Goal: Transaction & Acquisition: Purchase product/service

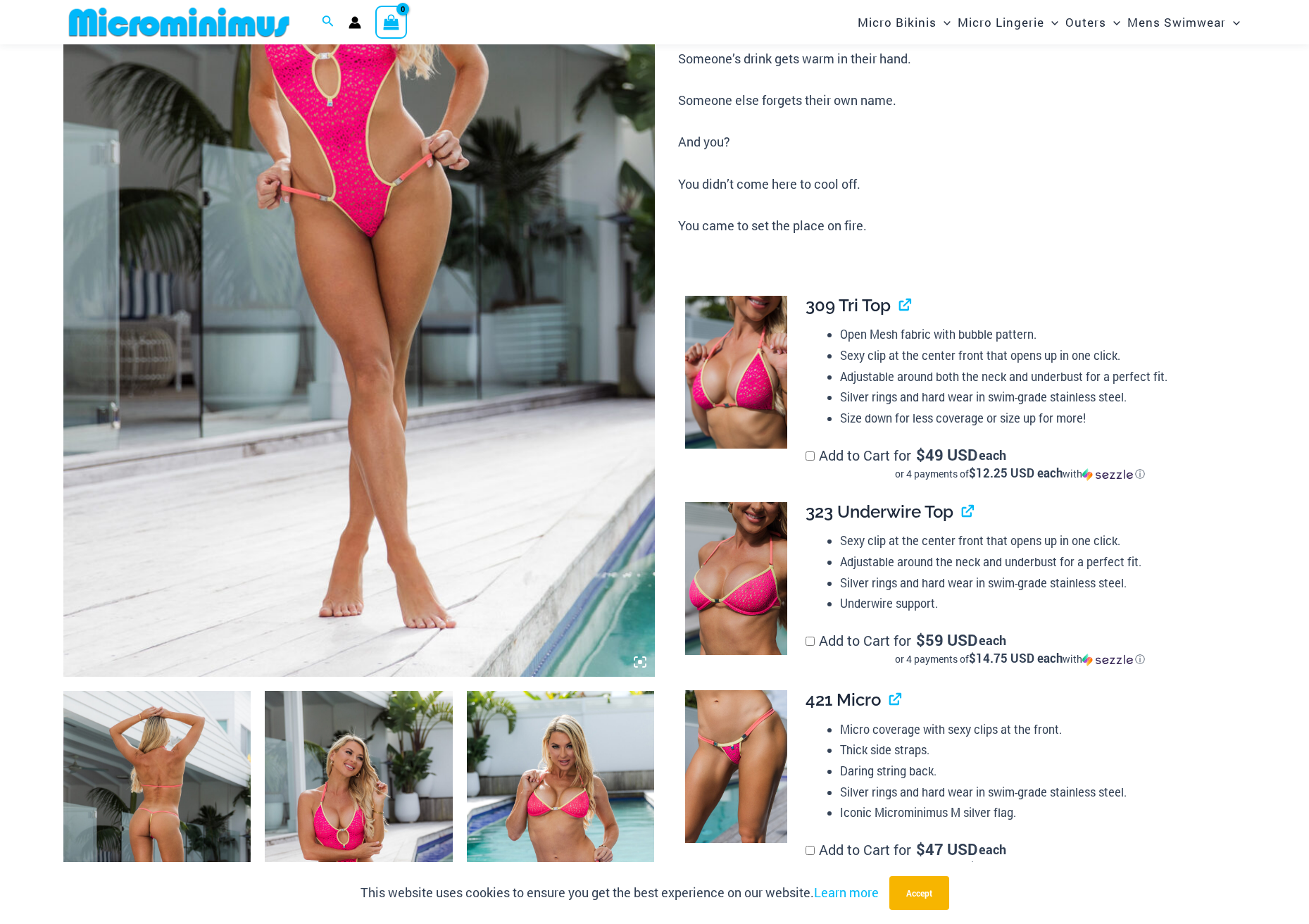
scroll to position [340, 0]
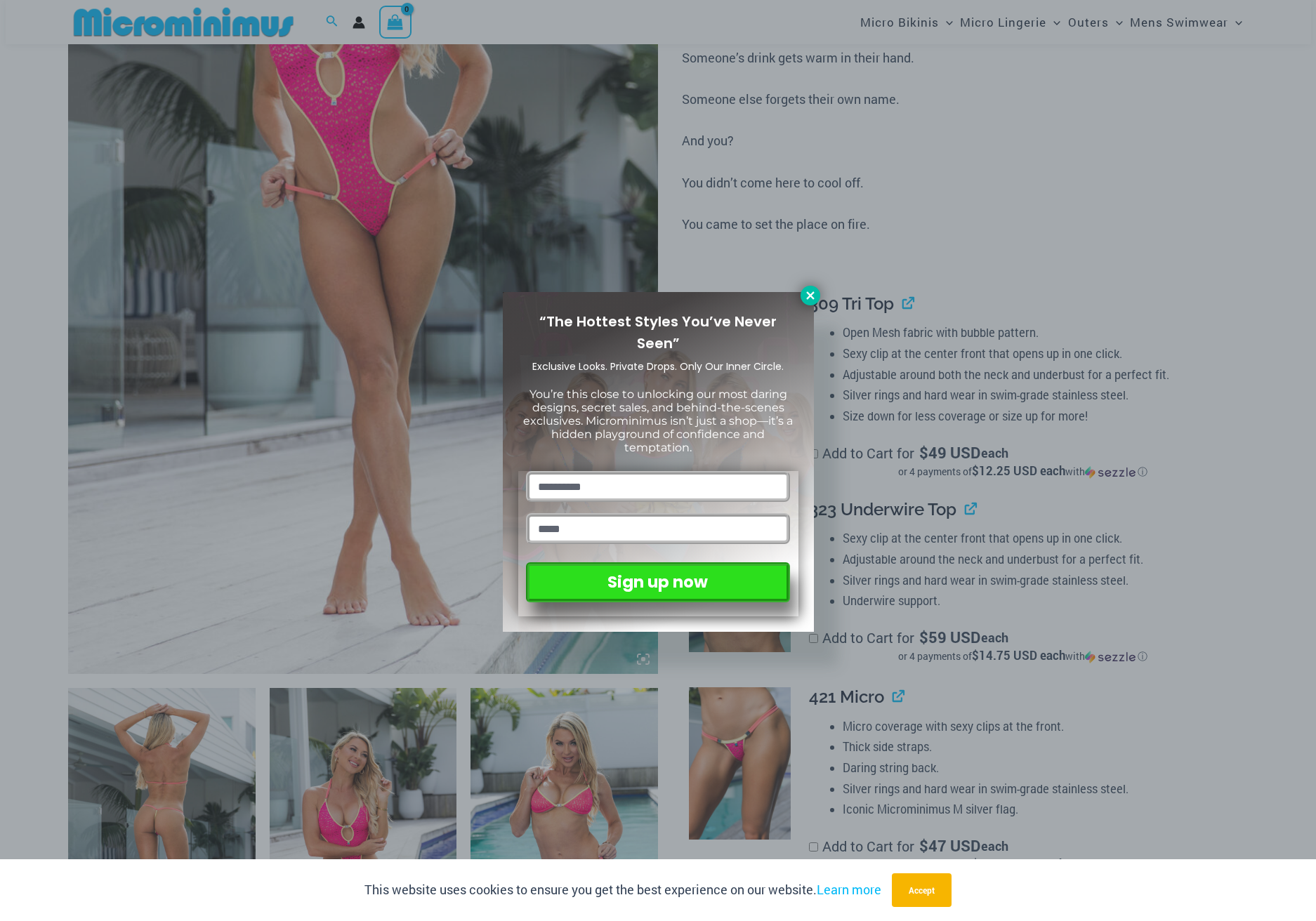
type input "**********"
click at [815, 292] on icon at bounding box center [811, 295] width 13 height 13
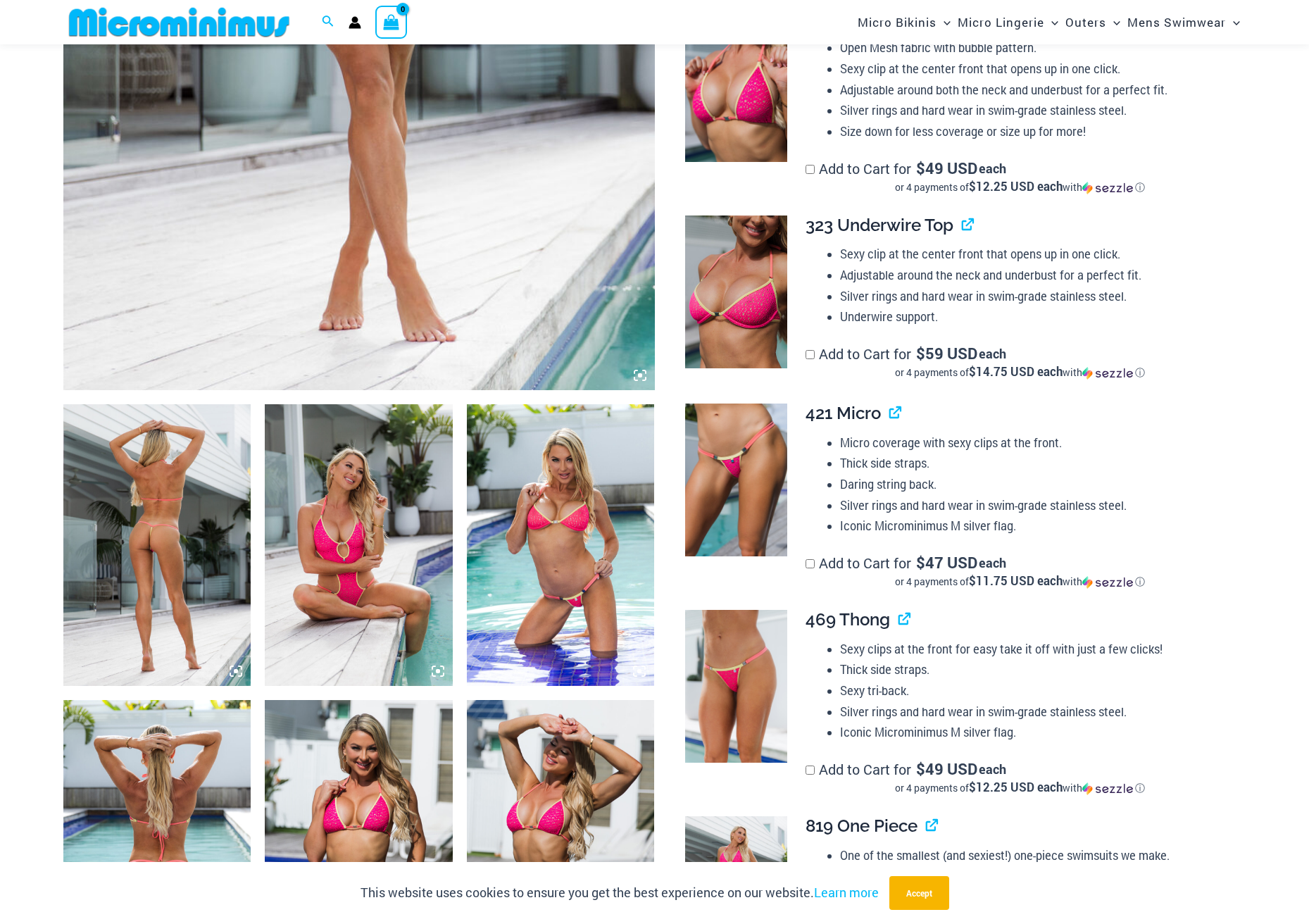
scroll to position [692, 0]
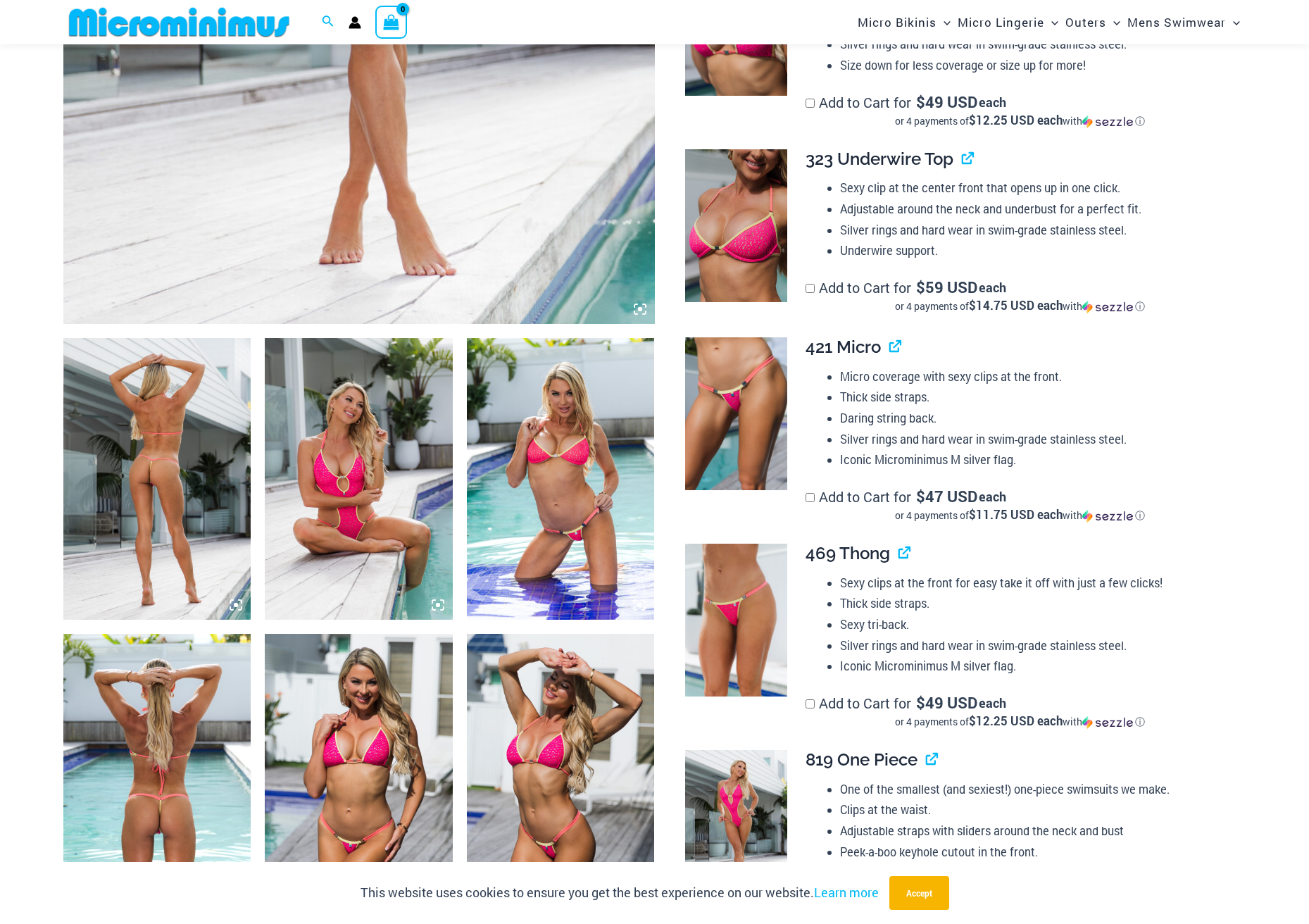
click at [124, 475] on img at bounding box center [157, 478] width 188 height 281
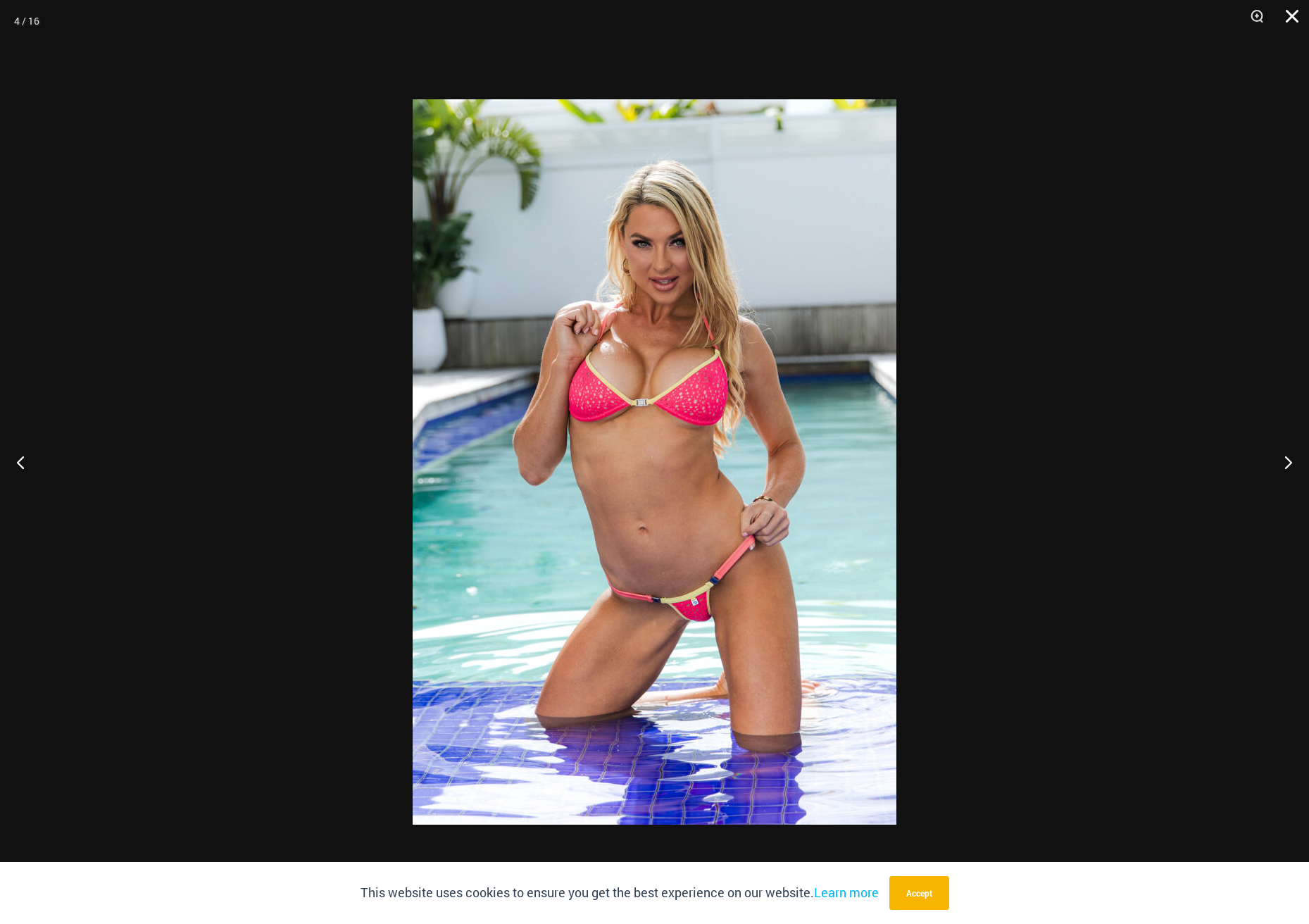
click at [1291, 12] on button "Close" at bounding box center [1288, 21] width 35 height 42
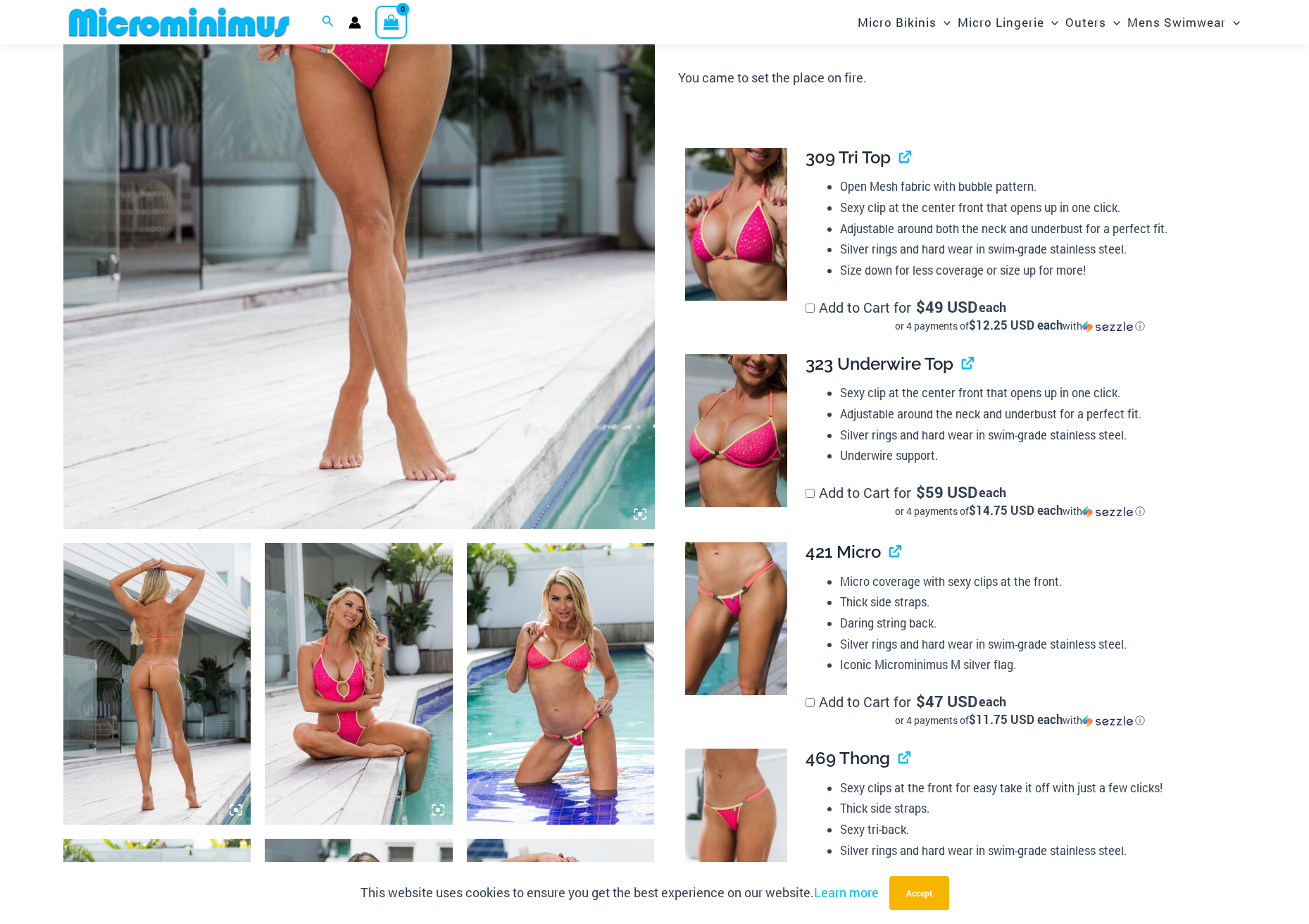
scroll to position [340, 0]
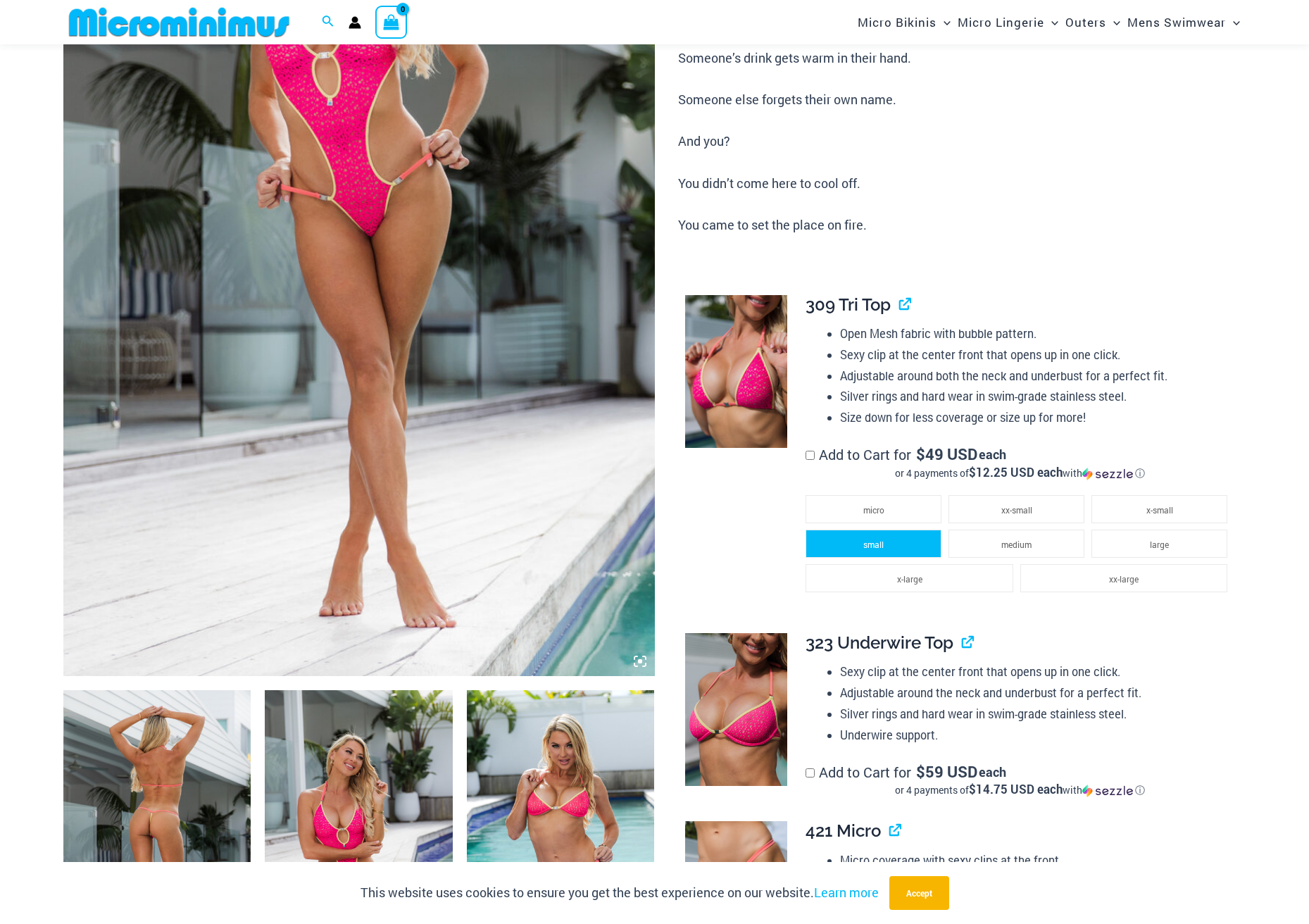
click at [870, 540] on span "small" at bounding box center [873, 544] width 21 height 12
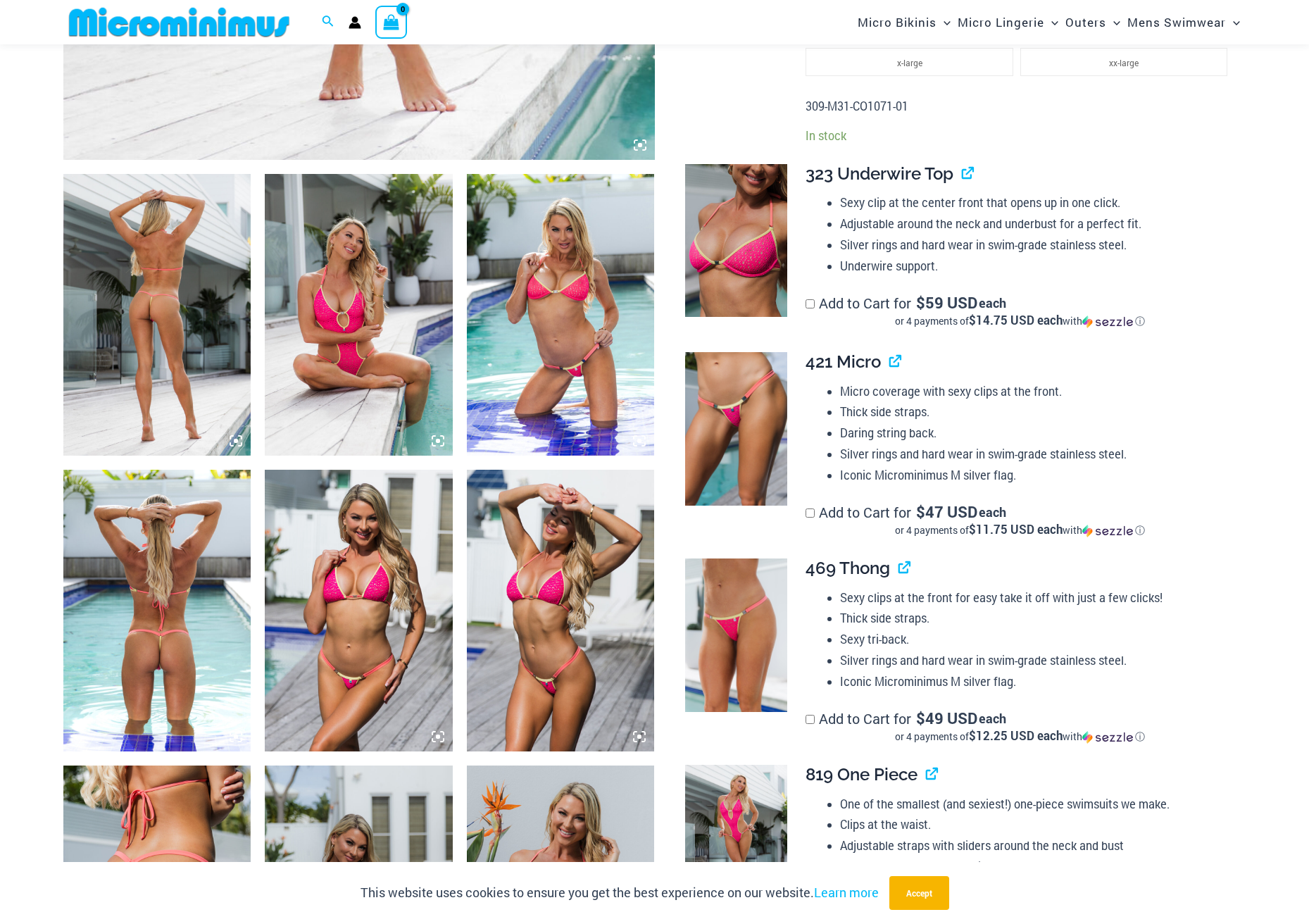
scroll to position [903, 0]
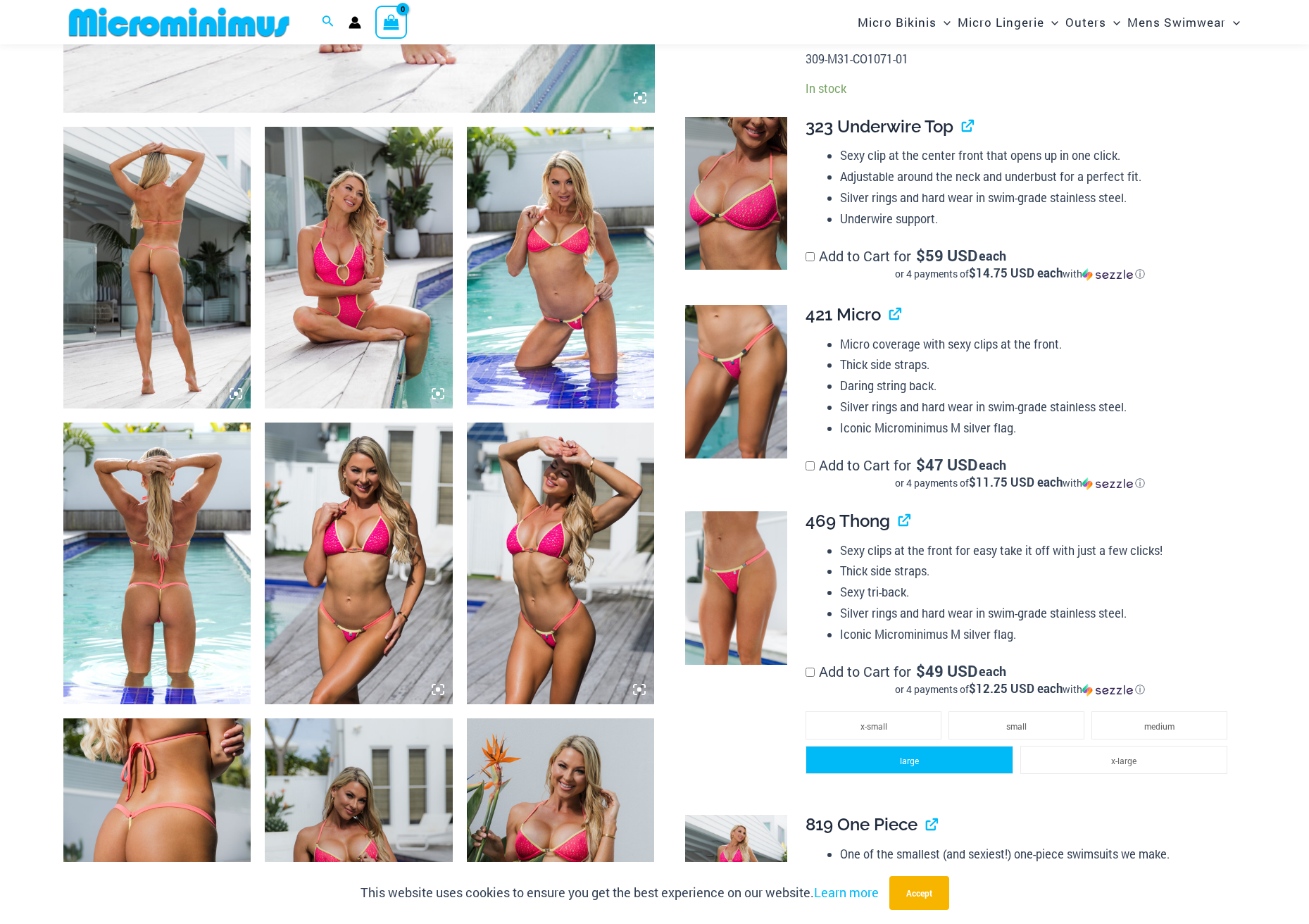
click at [946, 759] on li "large" at bounding box center [909, 760] width 207 height 28
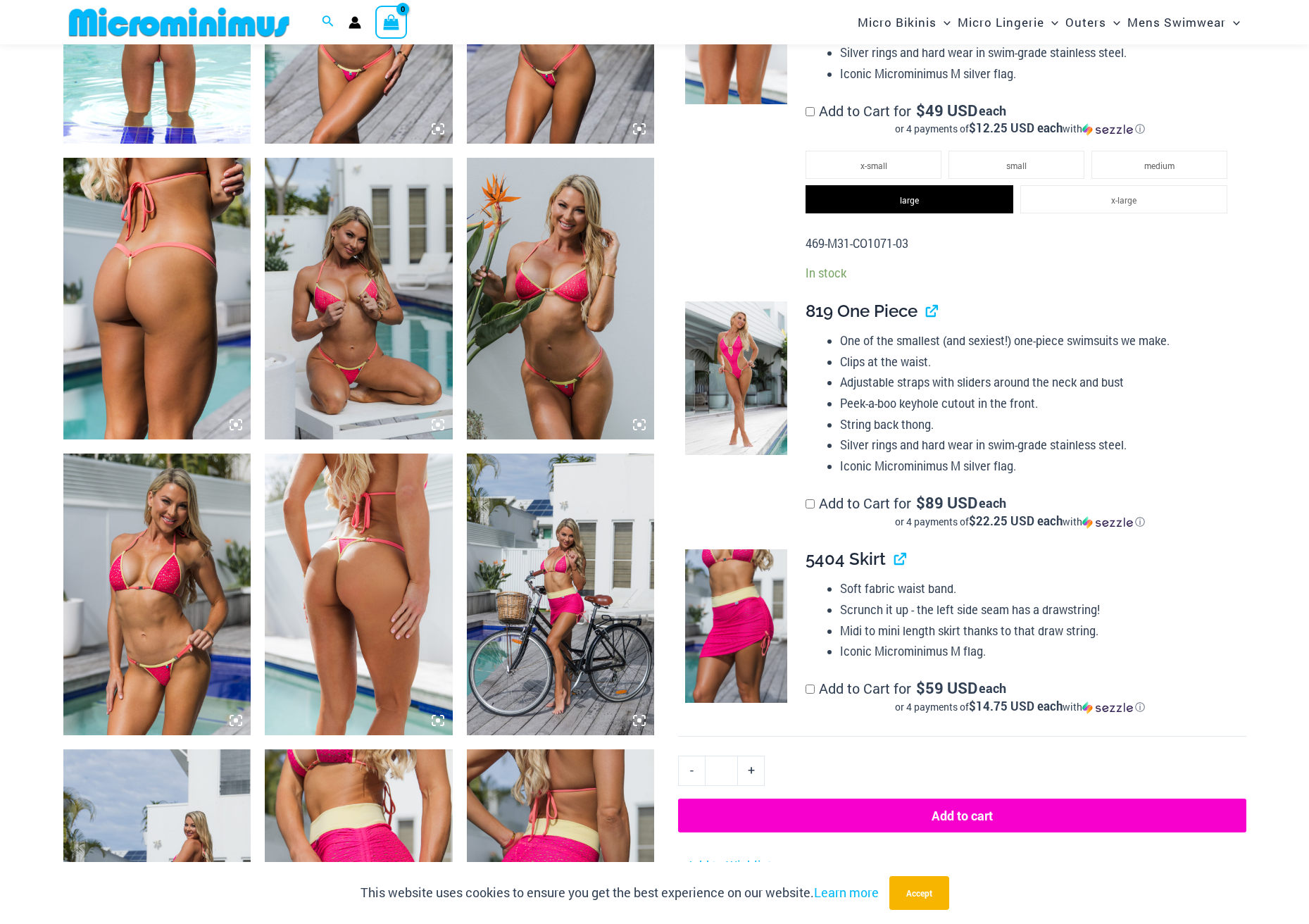
scroll to position [1466, 0]
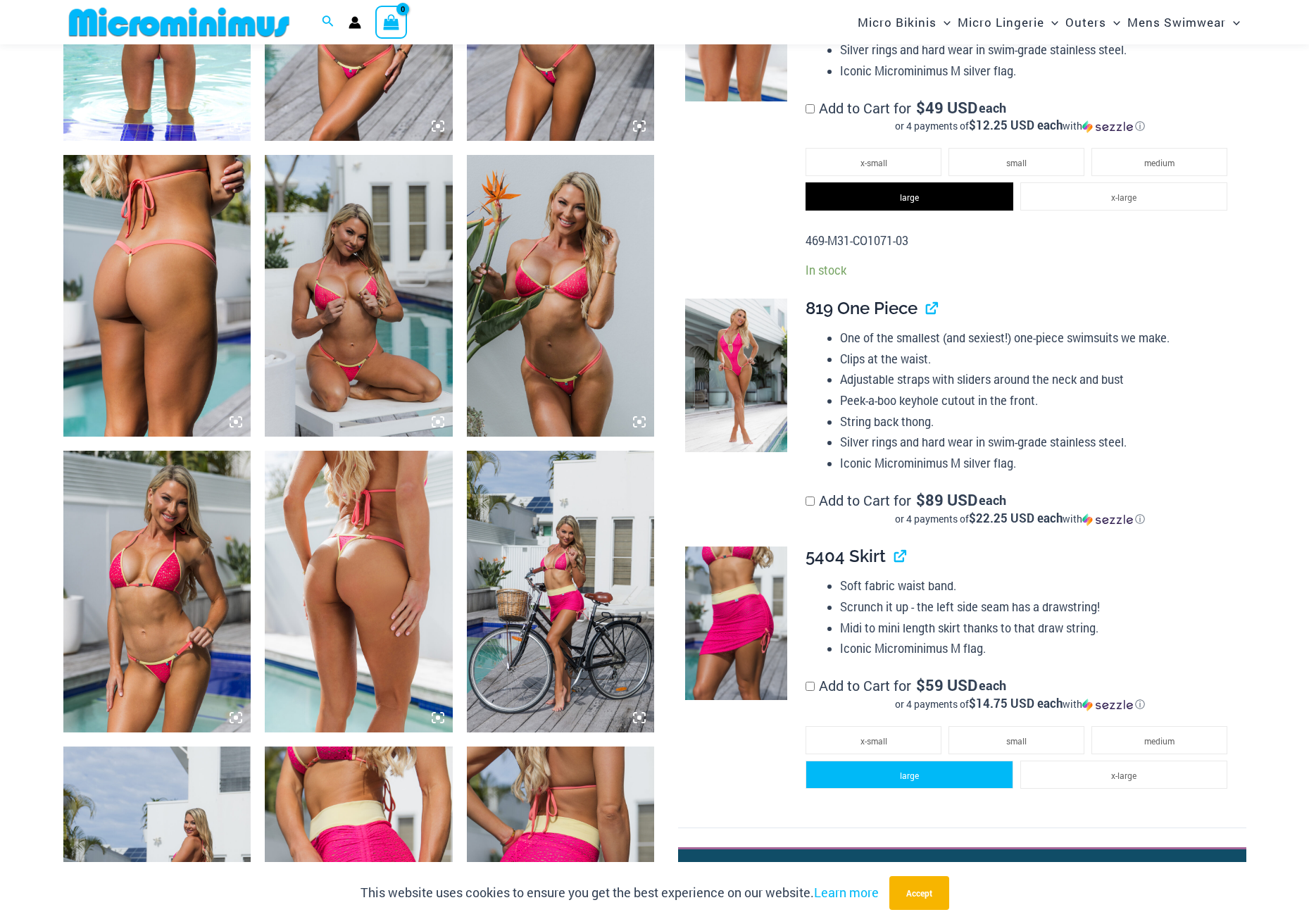
click at [972, 778] on li "large" at bounding box center [909, 774] width 207 height 28
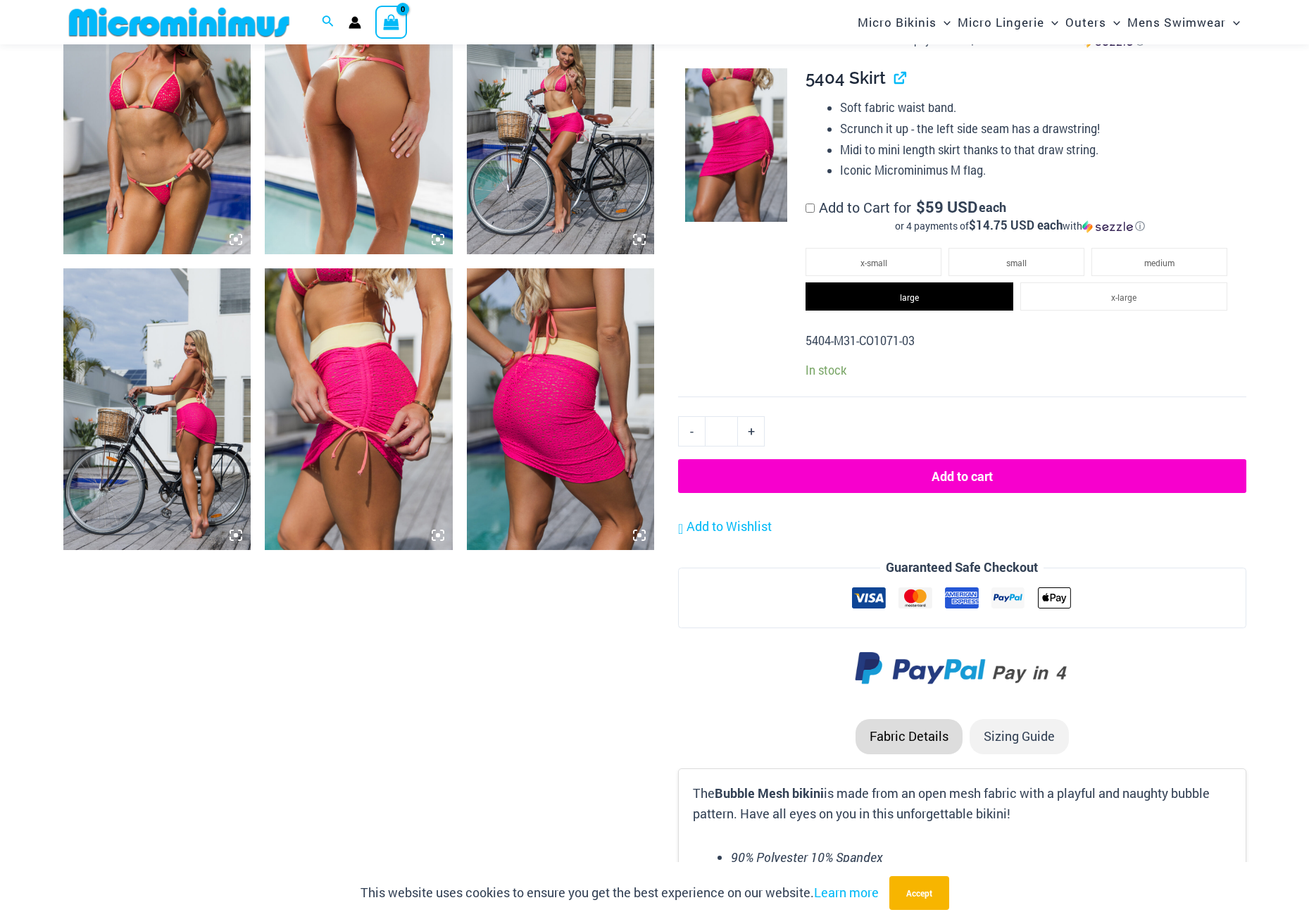
scroll to position [1959, 0]
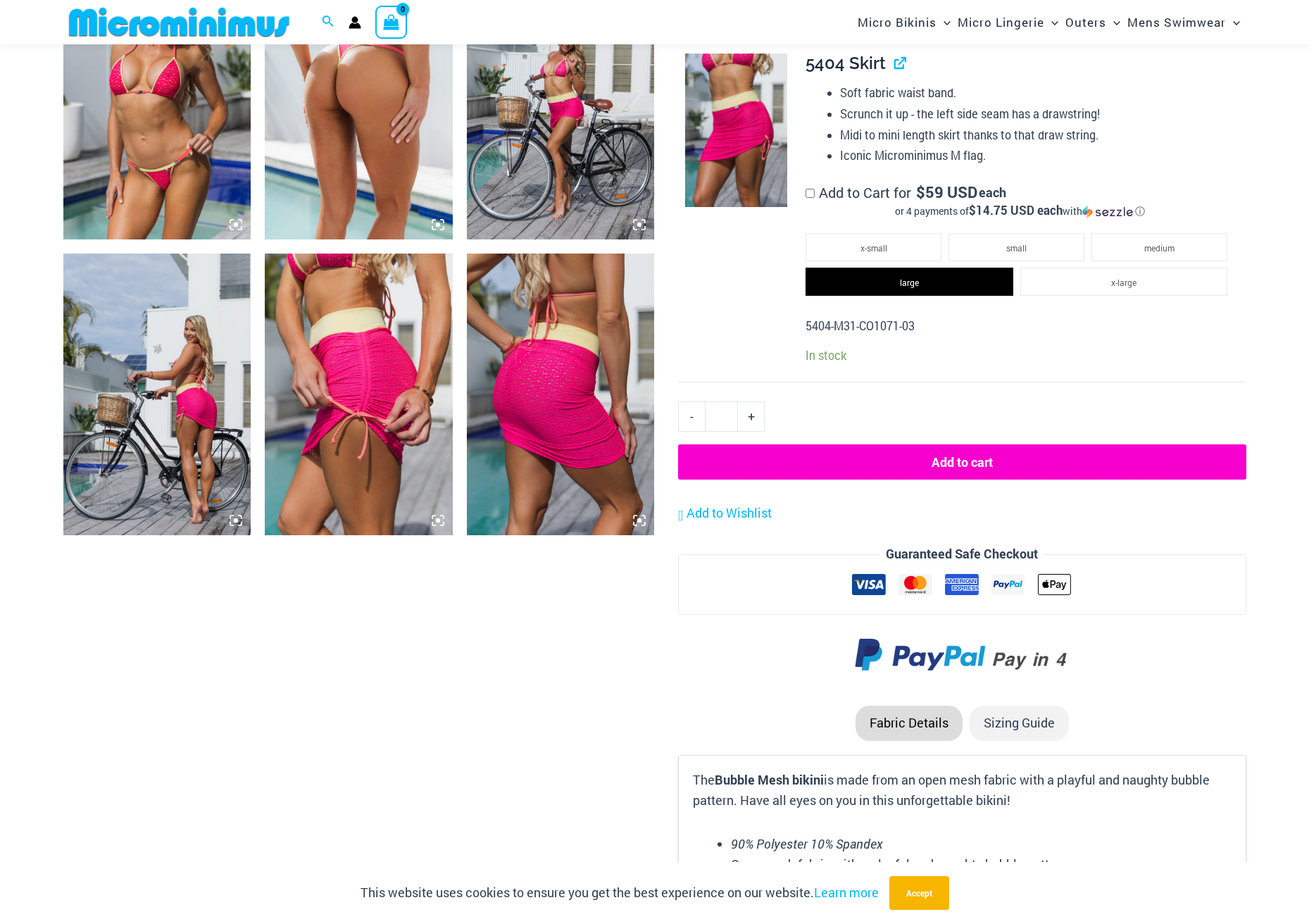
click at [924, 461] on button "Add to cart" at bounding box center [962, 462] width 567 height 35
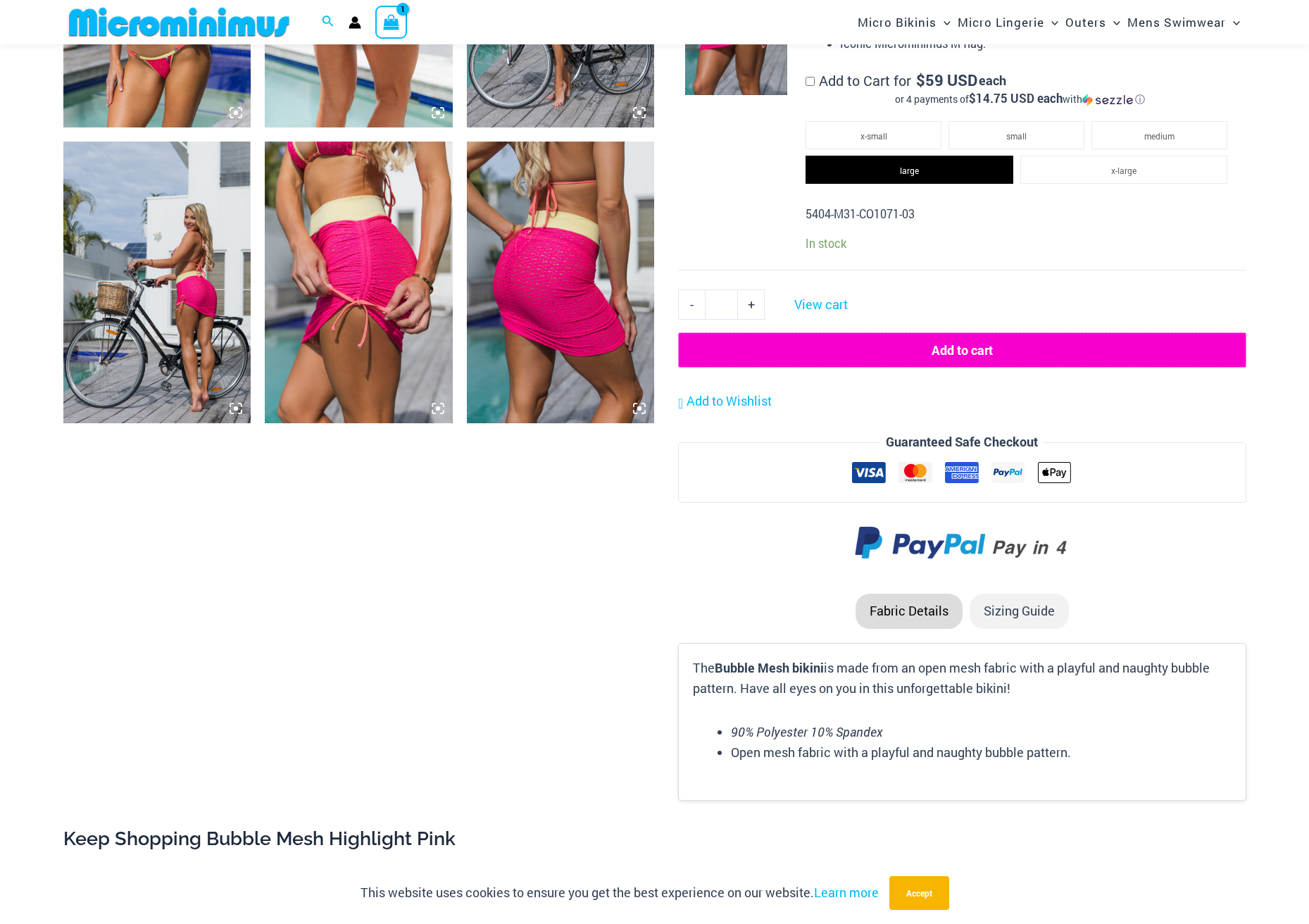
scroll to position [2171, 0]
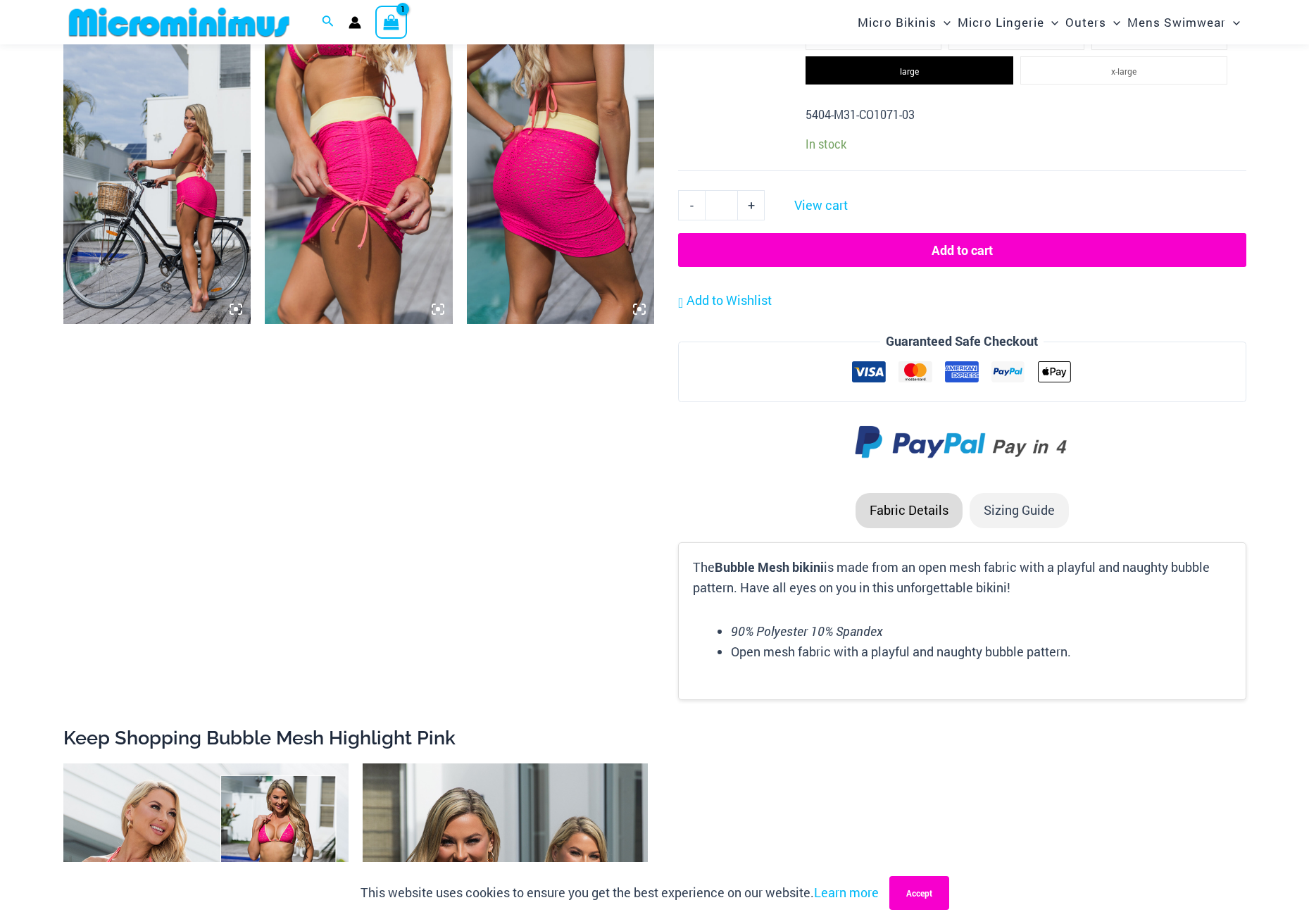
click at [919, 886] on button "Accept" at bounding box center [919, 893] width 60 height 34
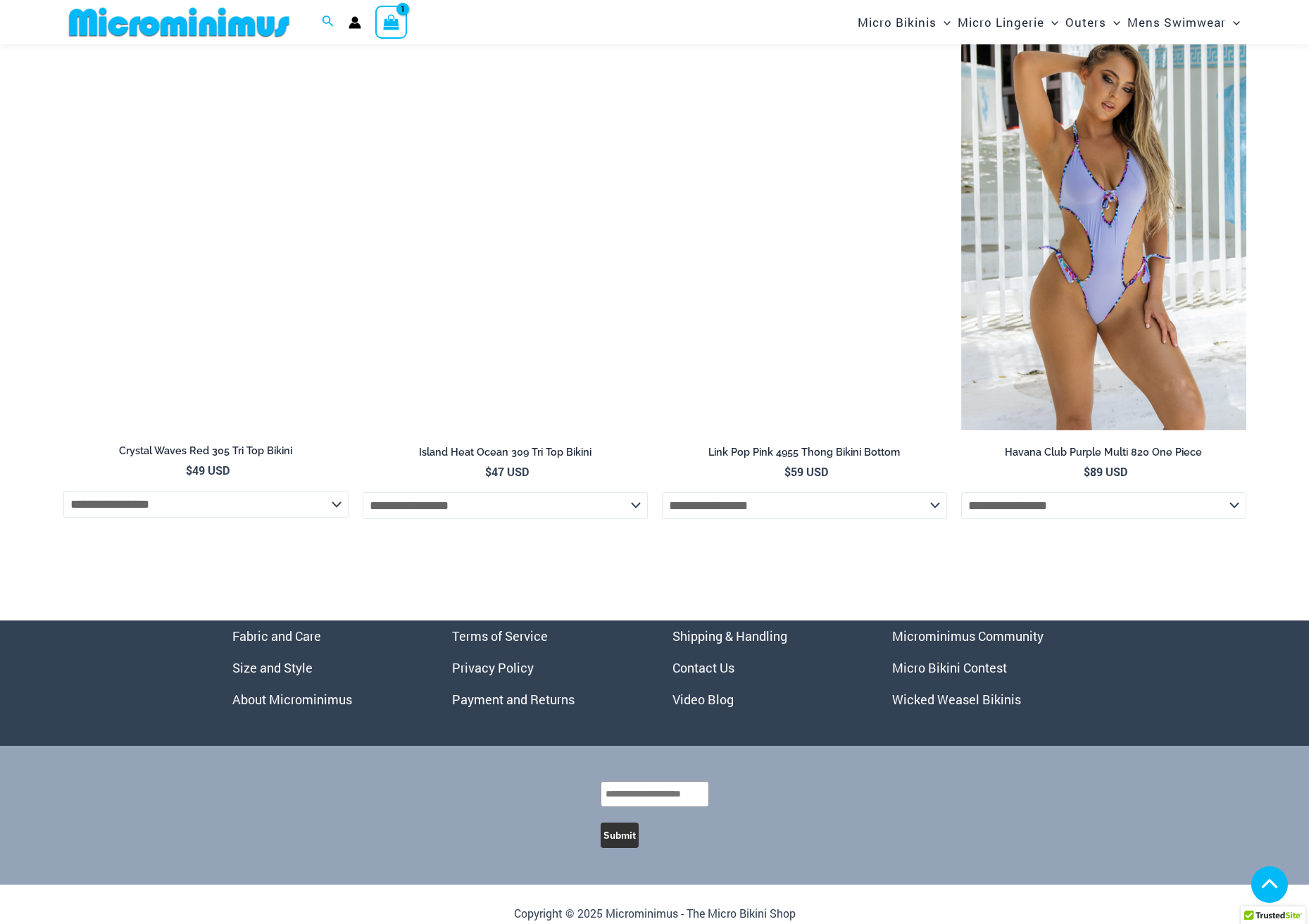
scroll to position [5798, 0]
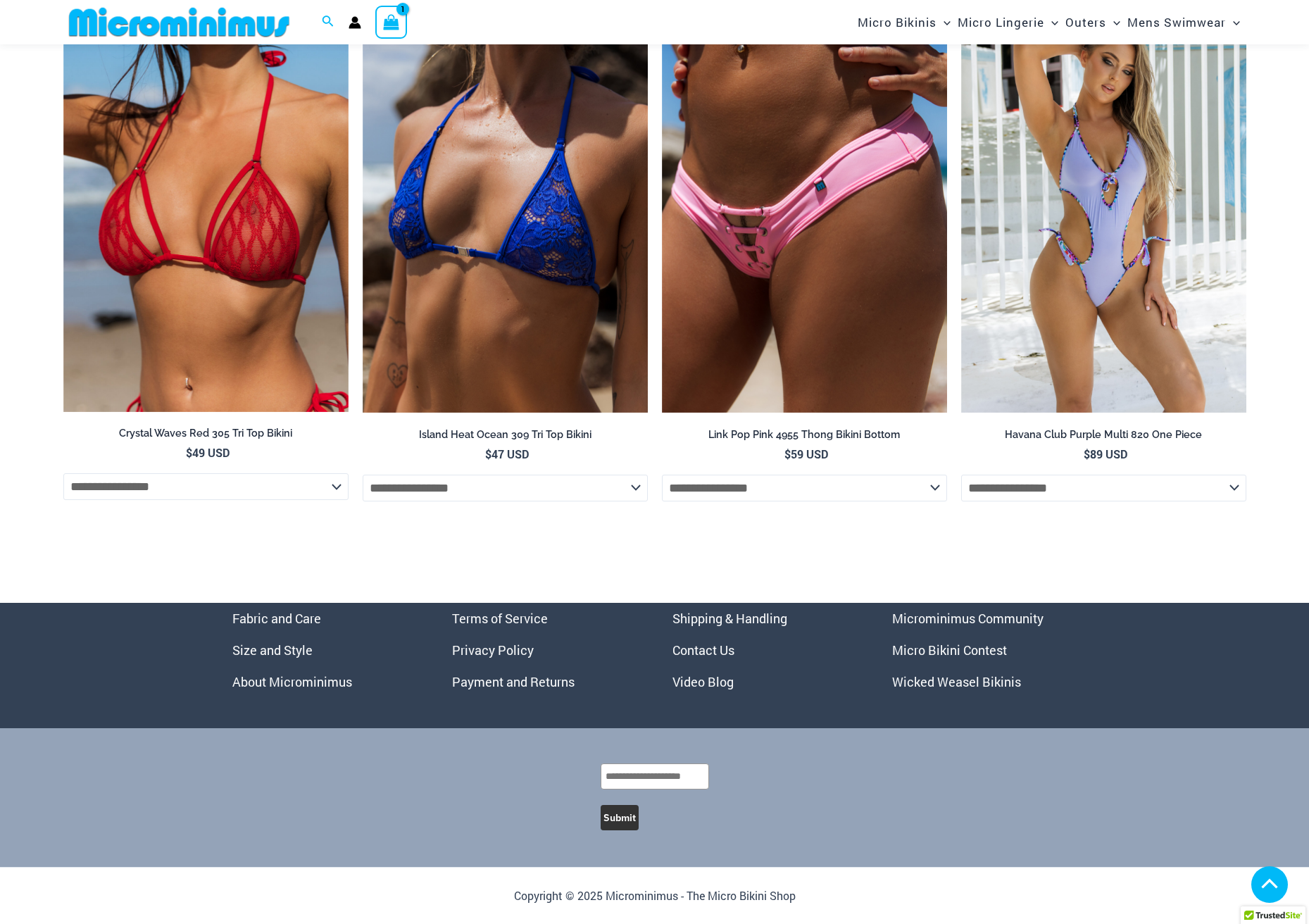
click at [393, 21] on icon "View Shopping Cart, 1 items" at bounding box center [391, 21] width 16 height 16
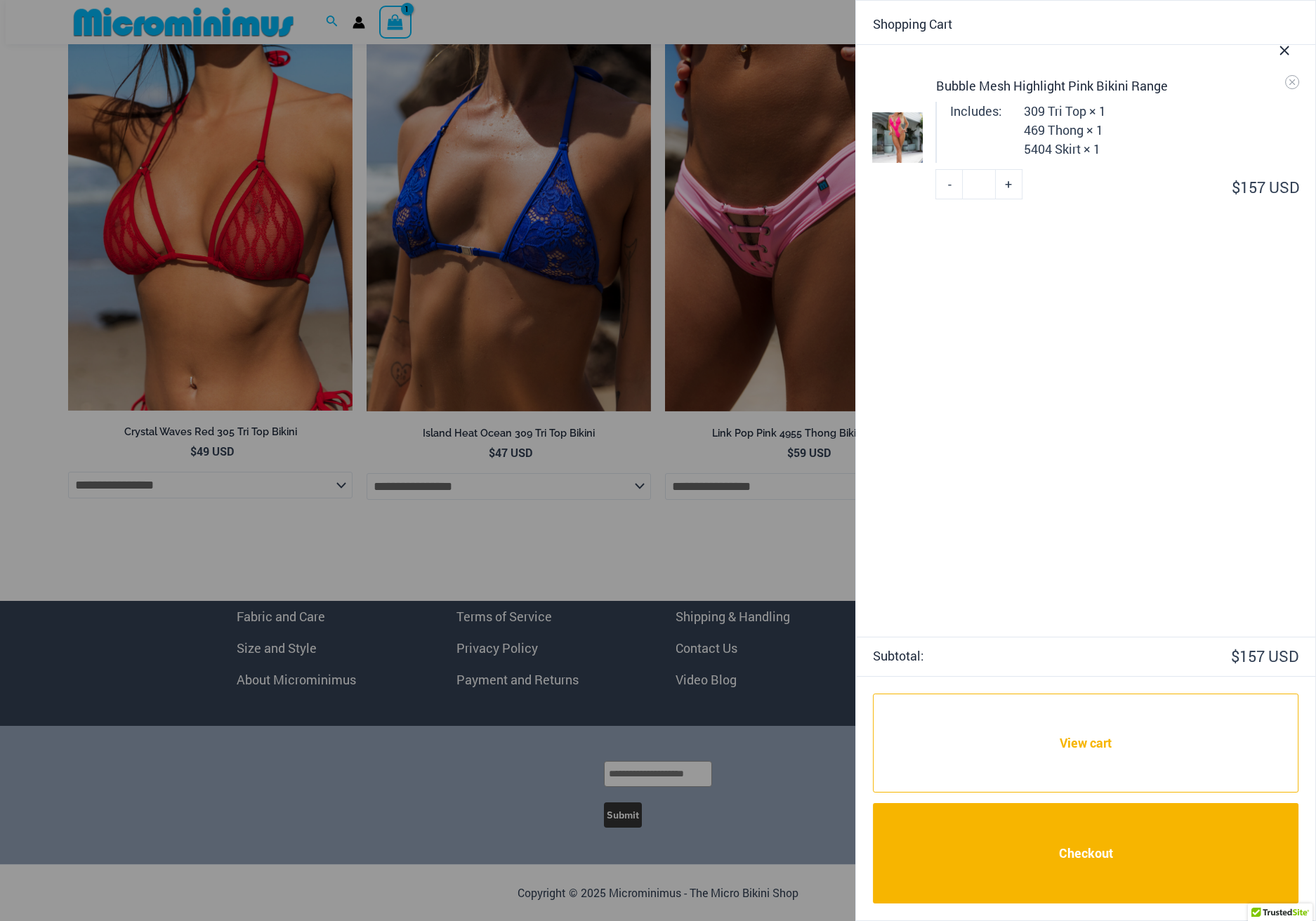
click at [1283, 47] on icon "Close Cart Drawer" at bounding box center [1285, 50] width 15 height 15
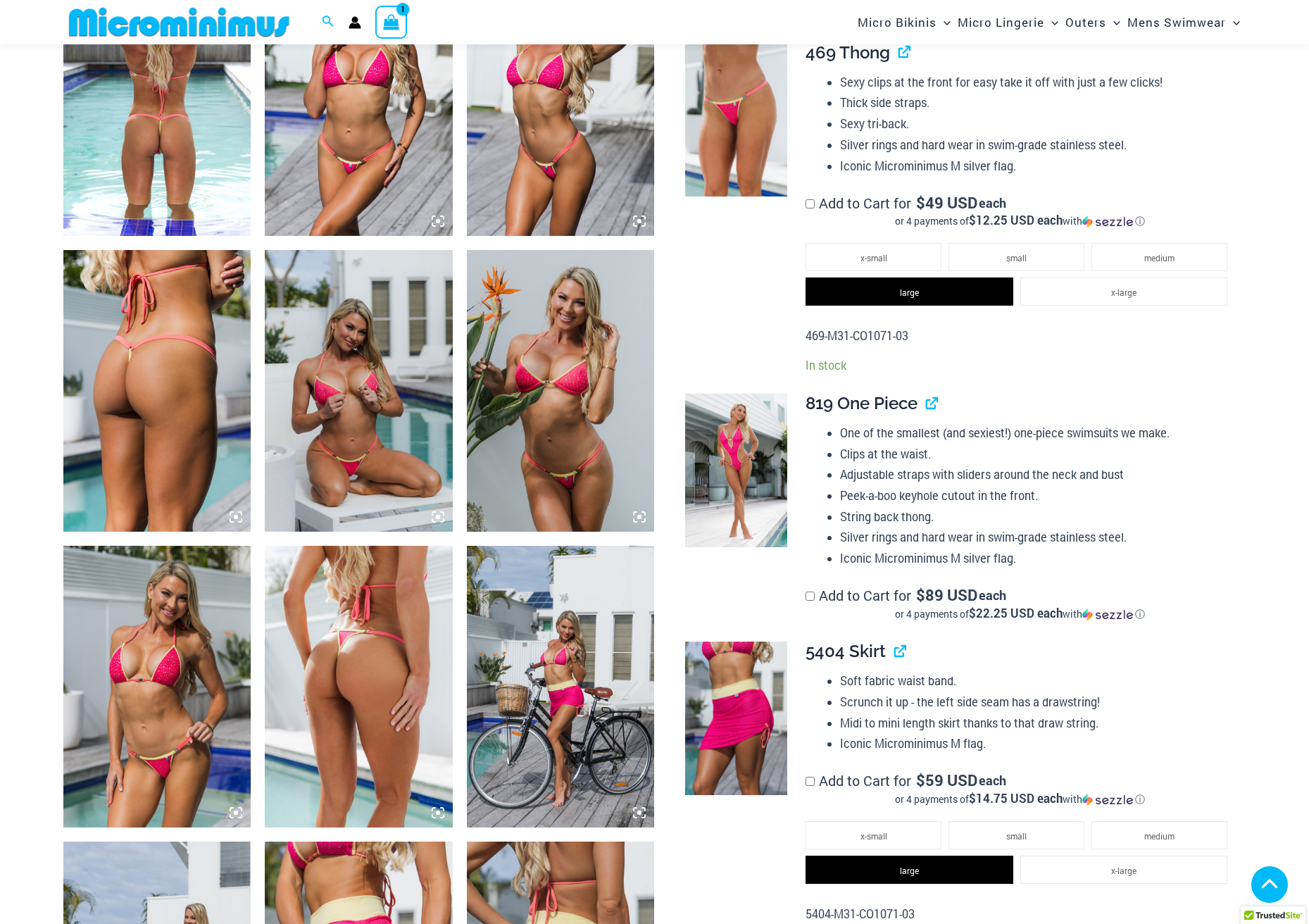
scroll to position [1008, 0]
